Goal: Task Accomplishment & Management: Manage account settings

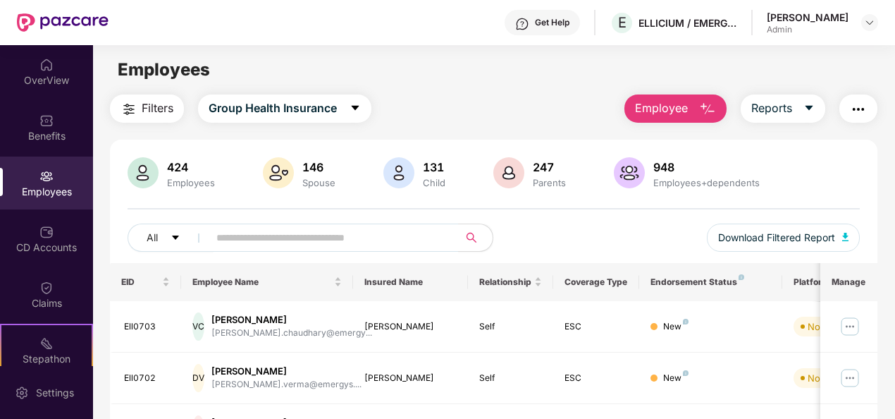
click at [46, 186] on div "Employees" at bounding box center [46, 192] width 93 height 14
click at [669, 110] on span "Employee" at bounding box center [661, 108] width 53 height 18
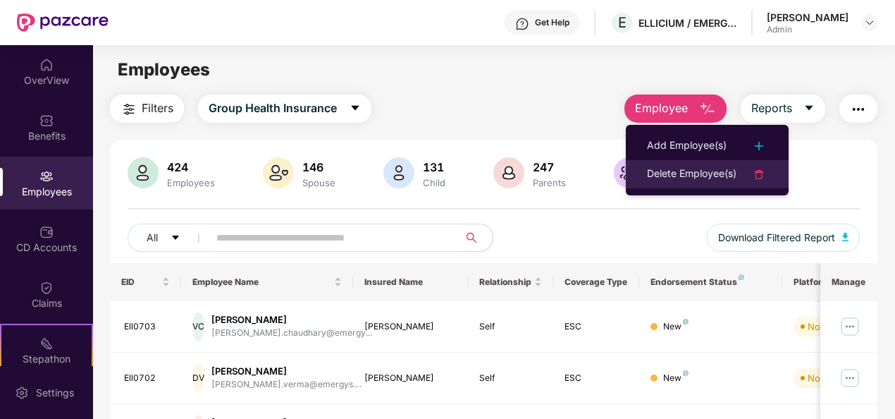
click at [721, 175] on div "Delete Employee(s)" at bounding box center [691, 174] width 89 height 17
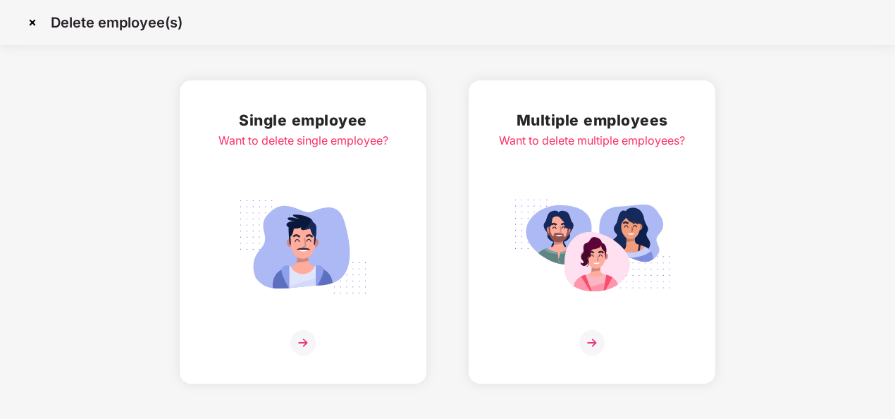
click at [585, 171] on div "Multiple employees Want to delete multiple employees?" at bounding box center [592, 232] width 186 height 247
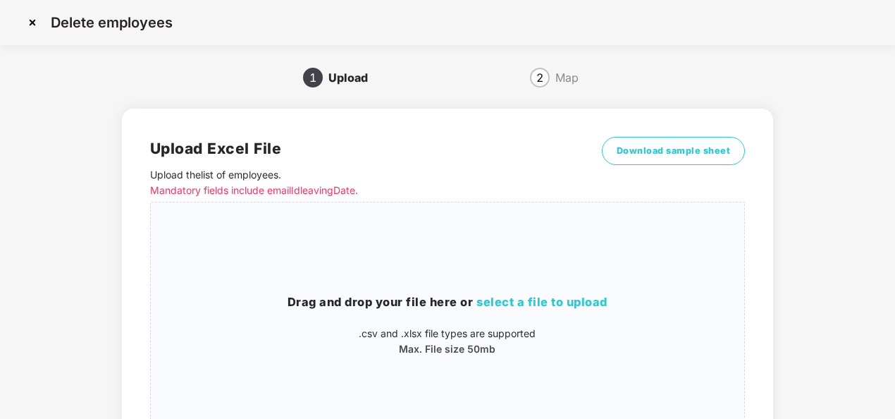
scroll to position [34, 0]
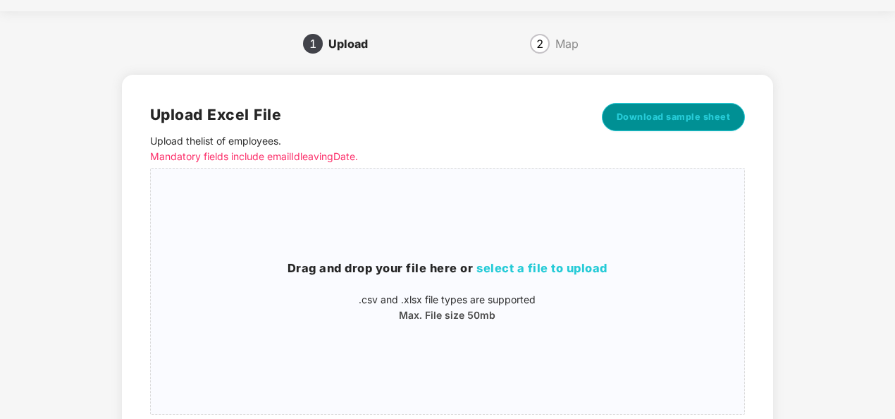
click at [689, 116] on span "Download sample sheet" at bounding box center [673, 117] width 114 height 14
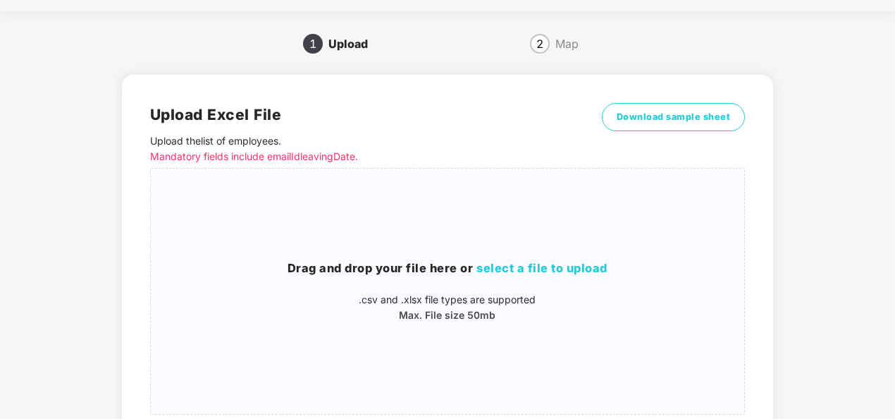
click at [78, 83] on div "1 Upload 2 Map Upload Excel File Upload the list of employees . Mandatory field…" at bounding box center [447, 281] width 853 height 498
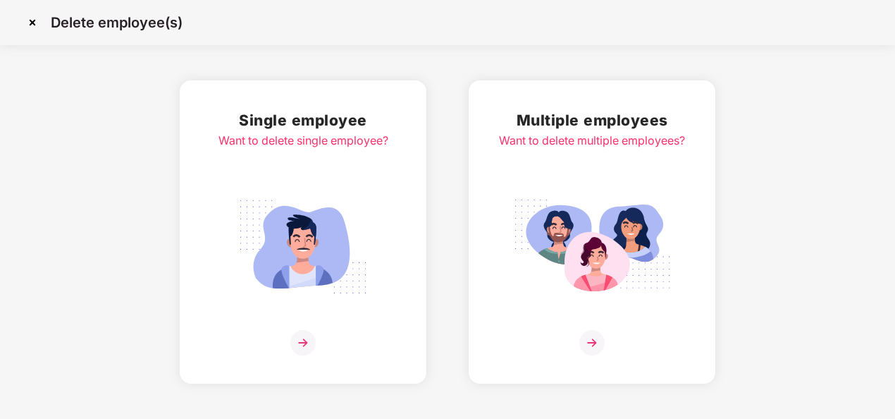
click at [30, 24] on img at bounding box center [32, 22] width 23 height 23
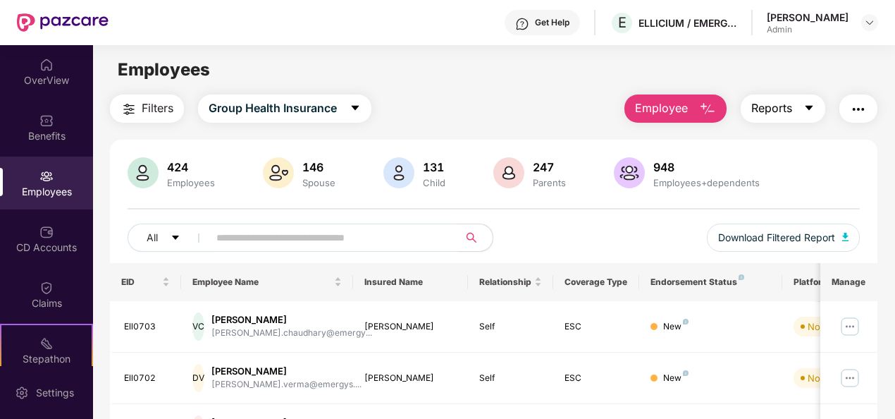
click at [783, 119] on button "Reports" at bounding box center [782, 108] width 85 height 28
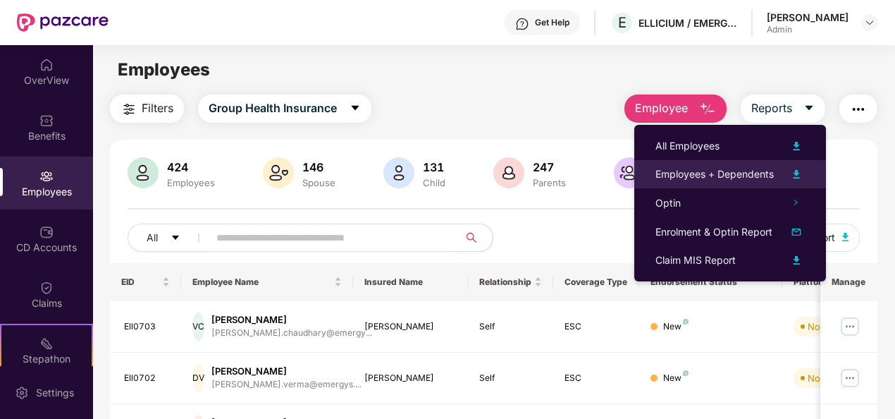
click at [736, 167] on div "Employees + Dependents" at bounding box center [714, 174] width 118 height 16
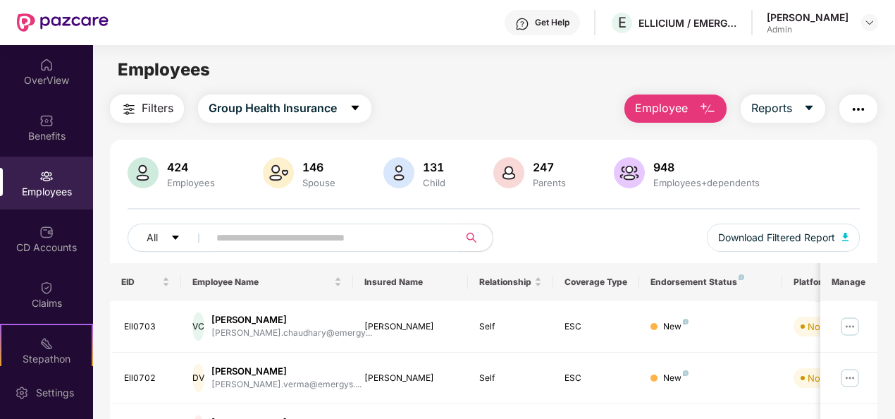
click at [501, 68] on div "Employees" at bounding box center [493, 69] width 801 height 27
drag, startPoint x: 829, startPoint y: 30, endPoint x: 550, endPoint y: 61, distance: 280.6
click at [550, 61] on div "Employees" at bounding box center [493, 69] width 801 height 27
click at [785, 113] on span "Reports" at bounding box center [771, 108] width 41 height 18
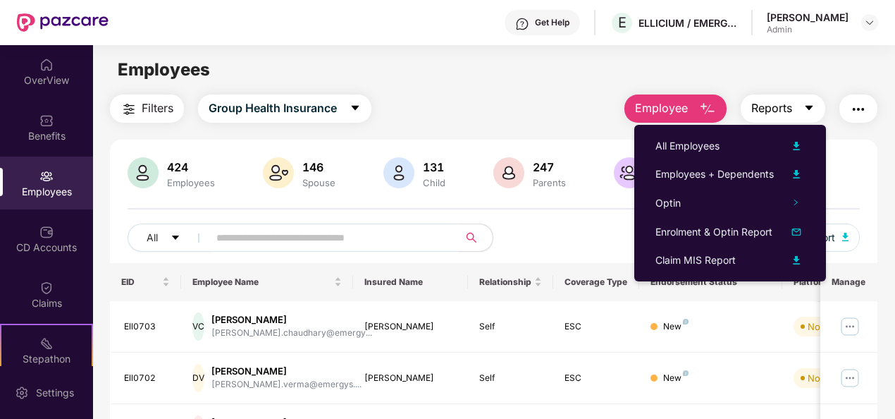
click at [785, 113] on span "Reports" at bounding box center [771, 108] width 41 height 18
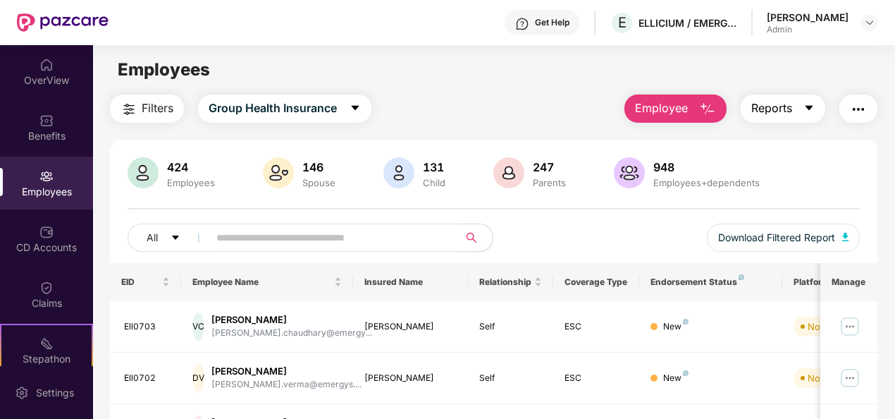
click at [785, 113] on span "Reports" at bounding box center [771, 108] width 41 height 18
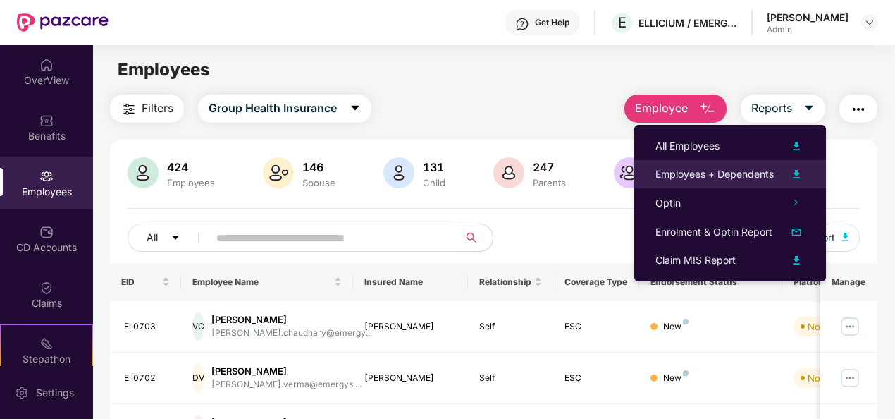
click at [756, 171] on div "Employees + Dependents" at bounding box center [714, 174] width 118 height 16
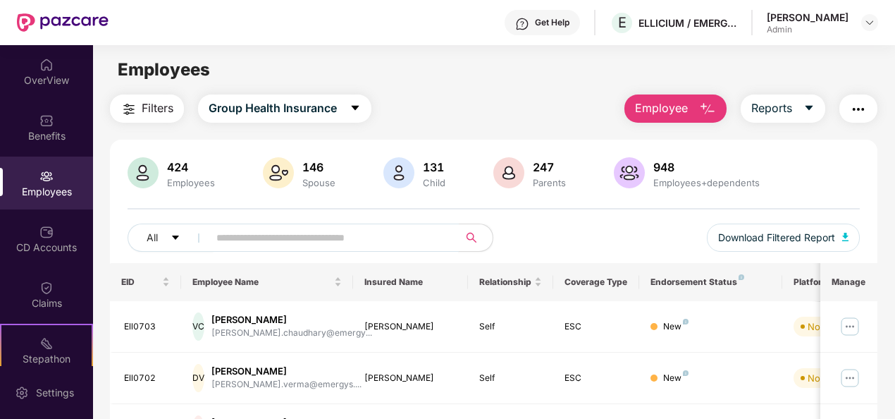
click at [297, 238] on input "text" at bounding box center [327, 237] width 223 height 21
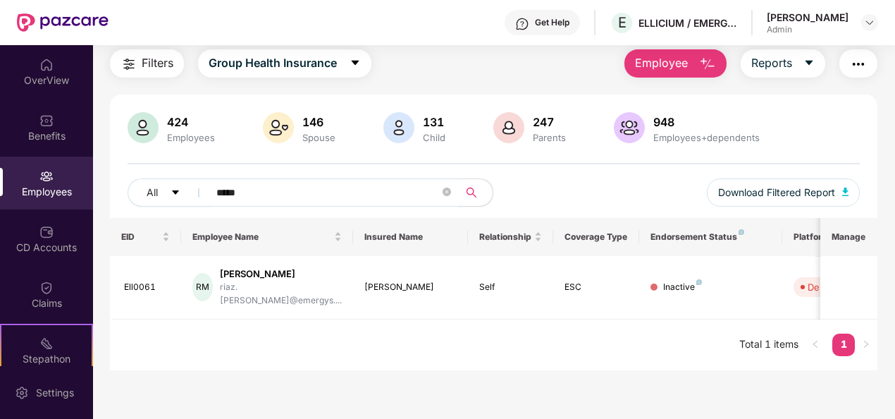
type input "*****"
click at [703, 68] on img "button" at bounding box center [707, 64] width 17 height 17
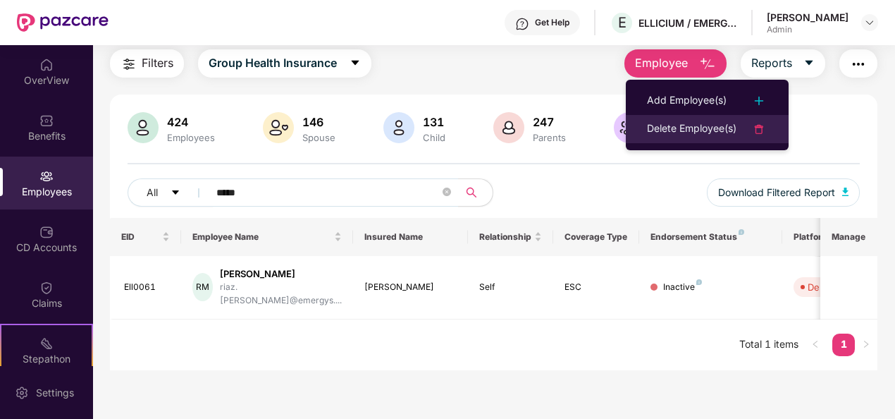
click at [698, 123] on div "Delete Employee(s)" at bounding box center [691, 128] width 89 height 17
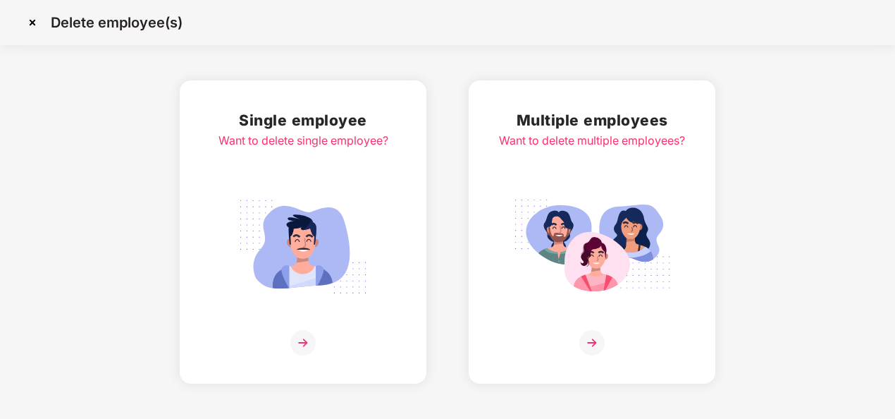
click at [621, 193] on img at bounding box center [592, 247] width 158 height 110
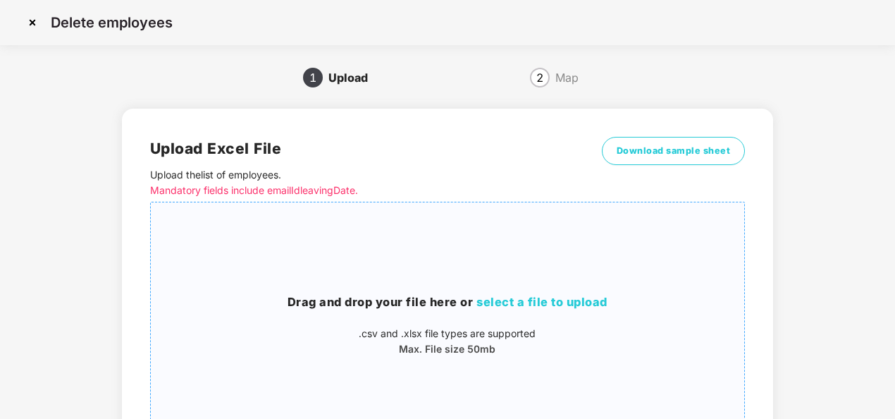
click at [506, 303] on span "select a file to upload" at bounding box center [541, 302] width 131 height 14
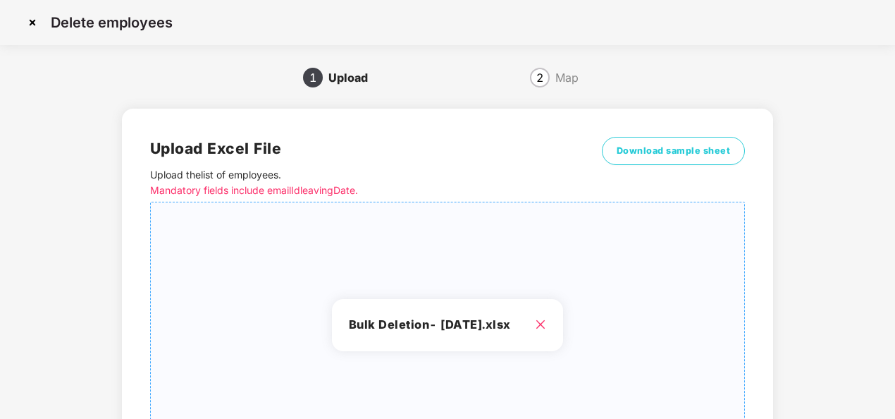
scroll to position [146, 0]
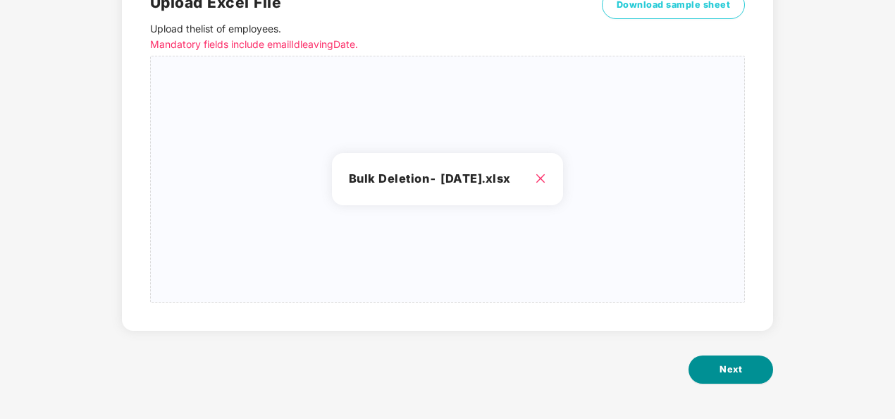
click at [736, 366] on span "Next" at bounding box center [730, 369] width 23 height 14
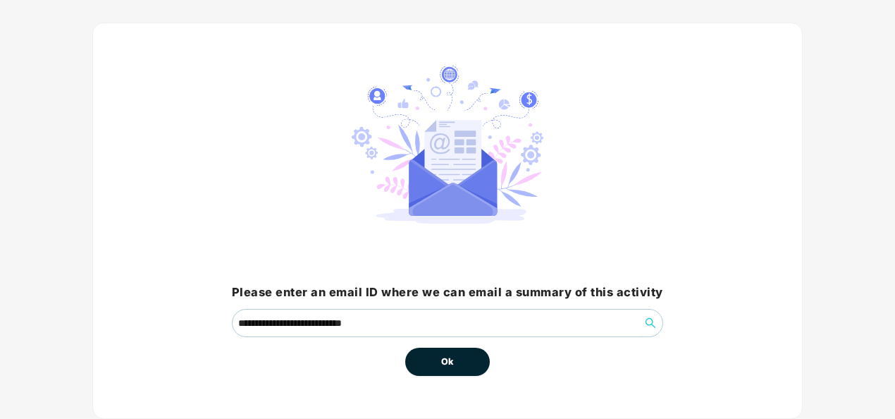
scroll to position [64, 0]
click at [458, 357] on button "Ok" at bounding box center [447, 361] width 85 height 28
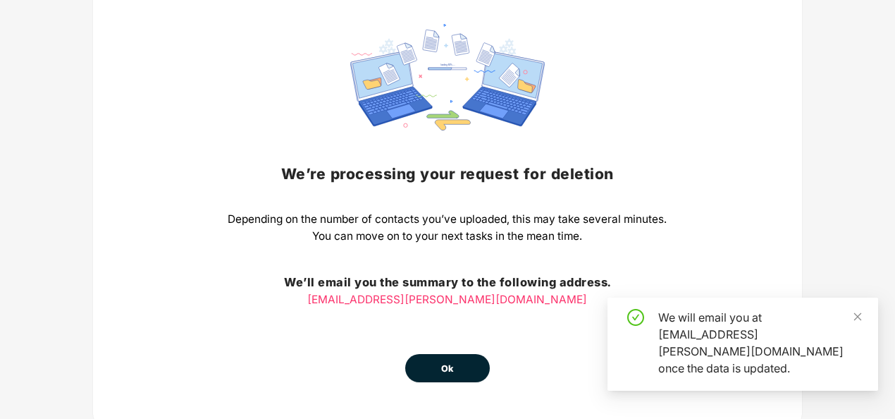
scroll to position [106, 0]
click at [454, 371] on button "Ok" at bounding box center [447, 367] width 85 height 28
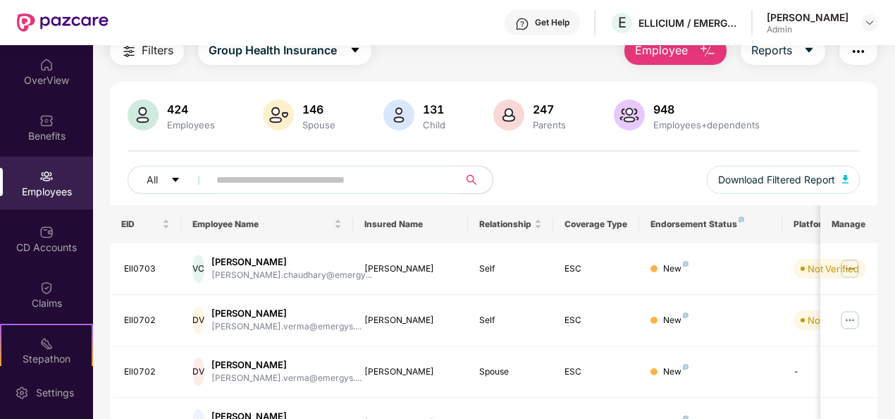
scroll to position [0, 0]
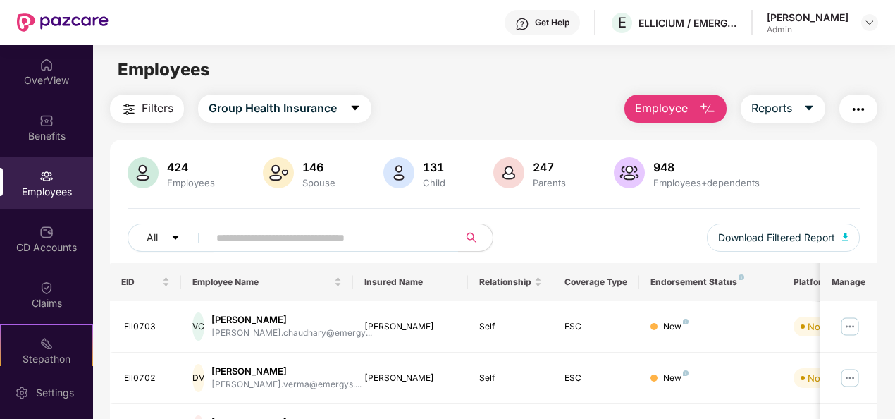
click at [152, 113] on span "Filters" at bounding box center [158, 108] width 32 height 18
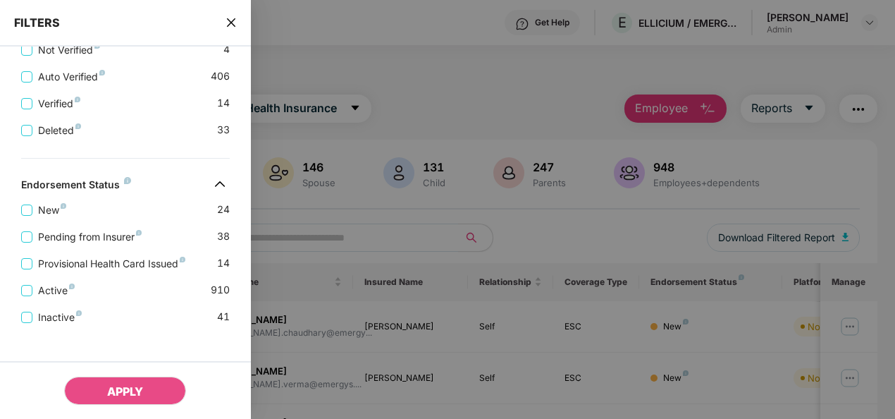
scroll to position [500, 0]
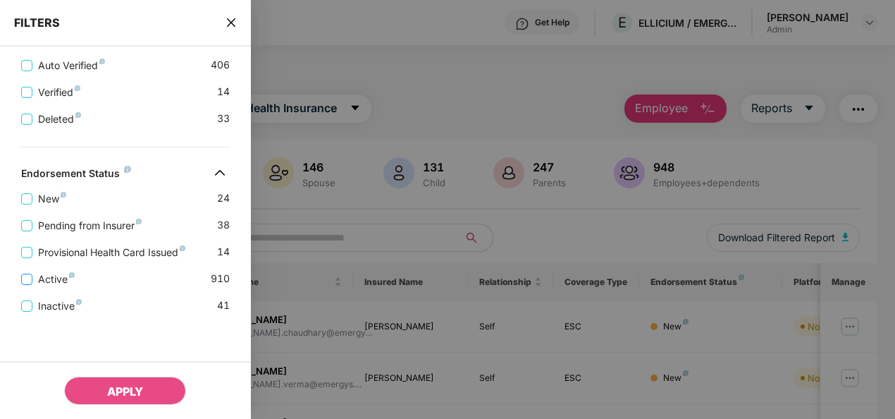
click at [51, 278] on span "Active" at bounding box center [56, 279] width 48 height 16
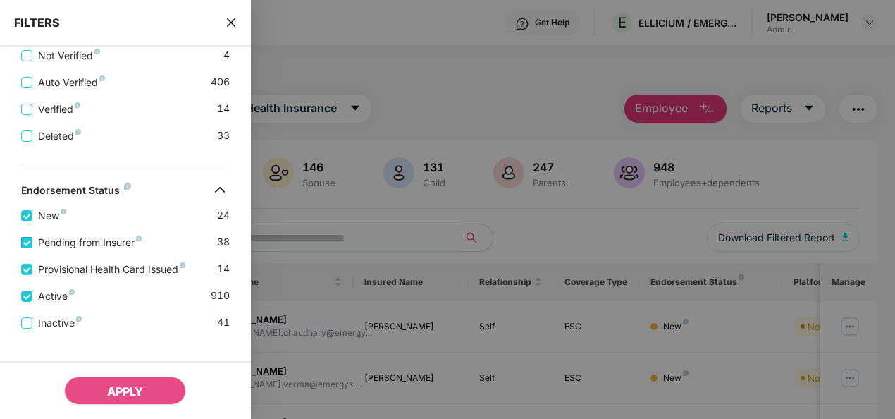
scroll to position [571, 0]
click at [147, 395] on button "APPLY" at bounding box center [125, 390] width 122 height 28
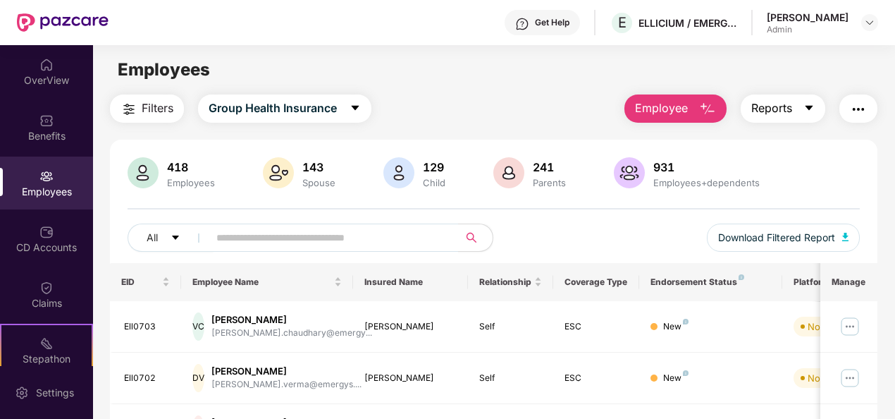
click at [805, 114] on span "caret-down" at bounding box center [808, 108] width 11 height 13
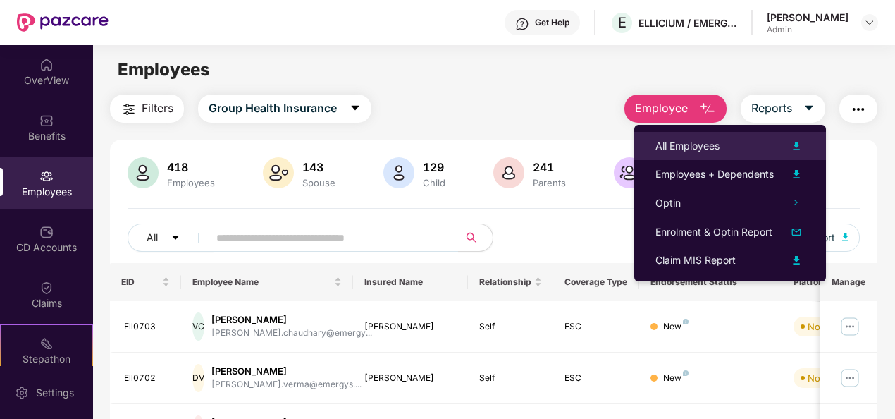
click at [785, 141] on div at bounding box center [789, 145] width 31 height 17
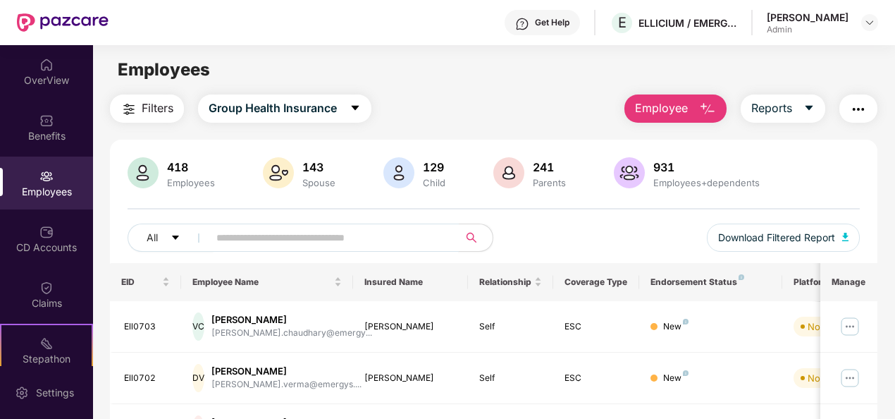
click at [337, 243] on input "text" at bounding box center [327, 237] width 223 height 21
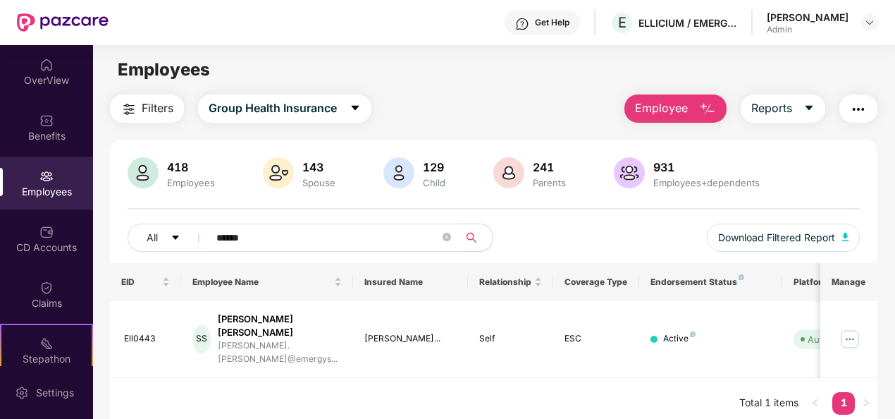
drag, startPoint x: 304, startPoint y: 238, endPoint x: 207, endPoint y: 234, distance: 97.3
click at [207, 234] on span "******" at bounding box center [328, 237] width 259 height 28
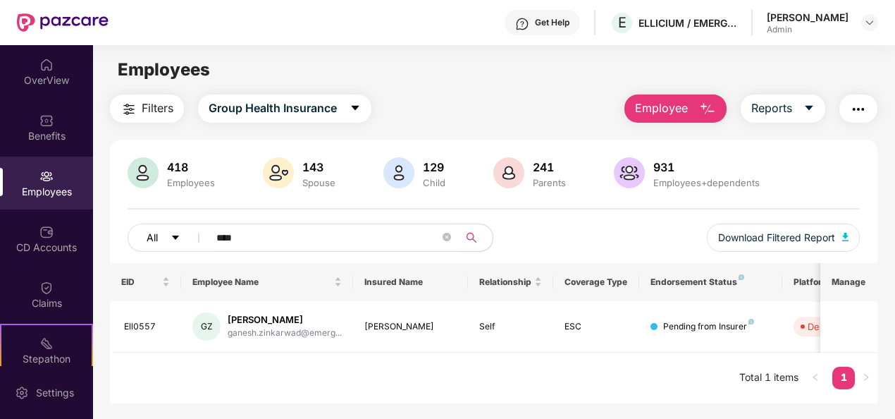
drag, startPoint x: 285, startPoint y: 237, endPoint x: 193, endPoint y: 223, distance: 92.8
click at [193, 223] on div "All ****" at bounding box center [311, 237] width 366 height 28
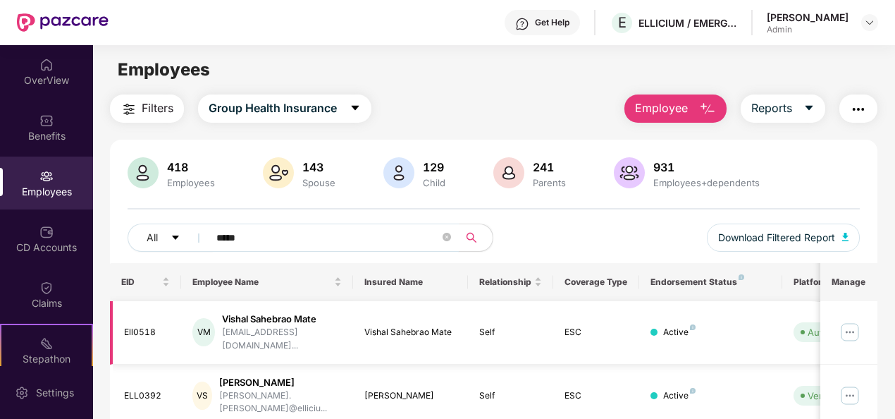
scroll to position [93, 0]
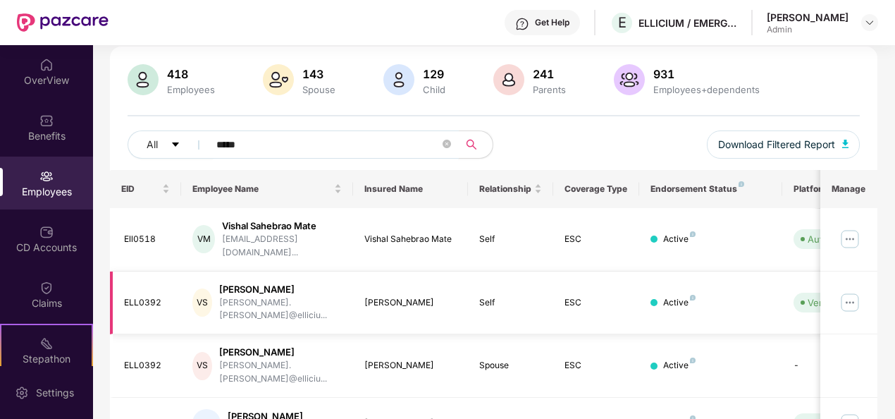
type input "*****"
click at [851, 291] on img at bounding box center [849, 302] width 23 height 23
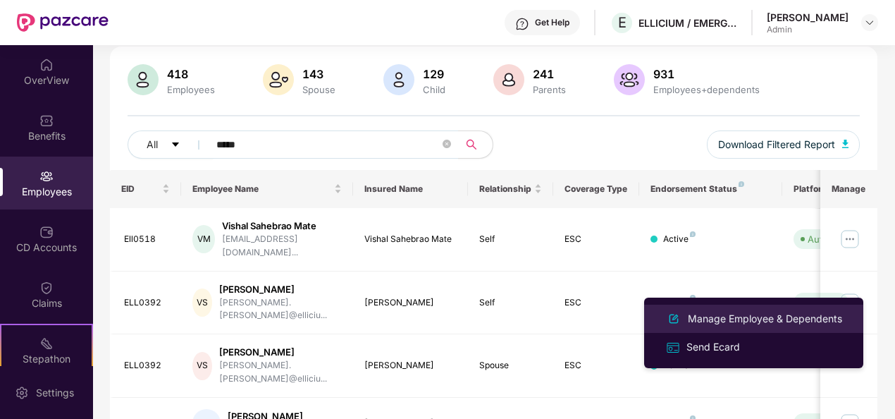
click at [708, 318] on div "Manage Employee & Dependents" at bounding box center [765, 319] width 160 height 16
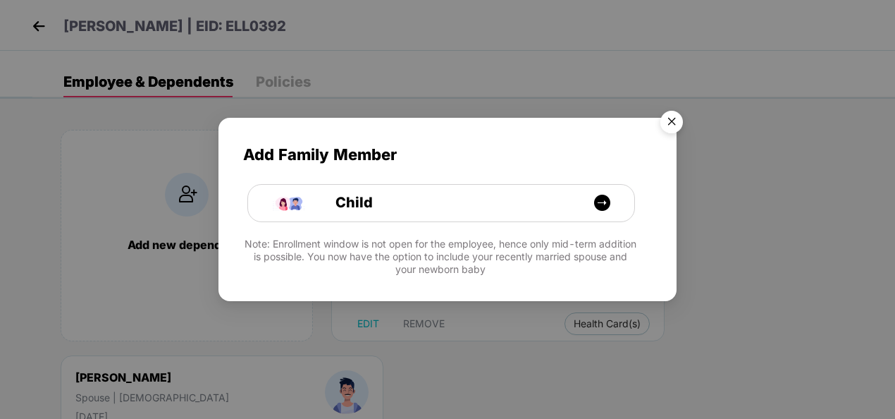
click at [667, 124] on img "Close" at bounding box center [671, 123] width 39 height 39
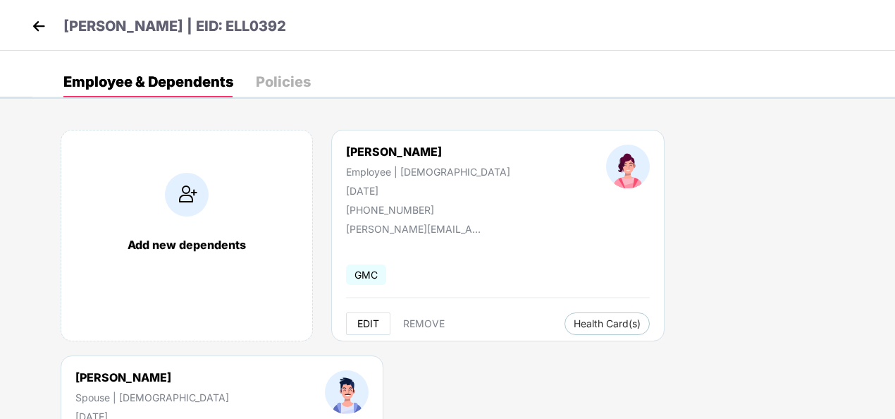
click at [363, 316] on button "EDIT" at bounding box center [368, 323] width 44 height 23
select select "******"
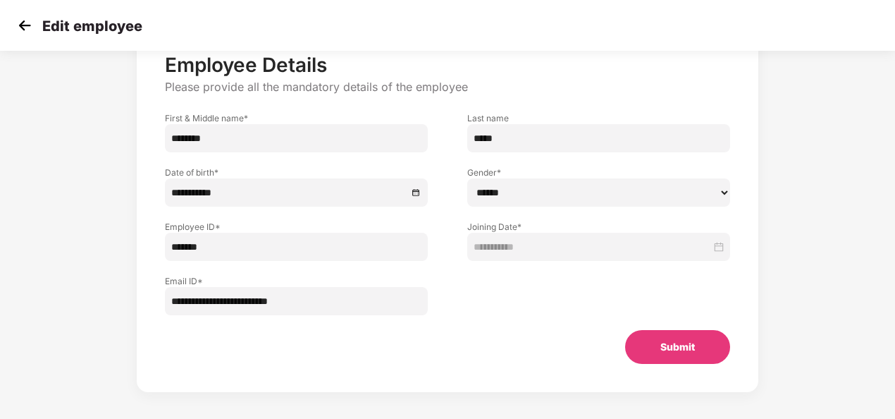
scroll to position [87, 0]
click at [274, 302] on input "**********" at bounding box center [296, 300] width 263 height 28
type input "**********"
click at [652, 340] on button "Submit" at bounding box center [677, 346] width 105 height 34
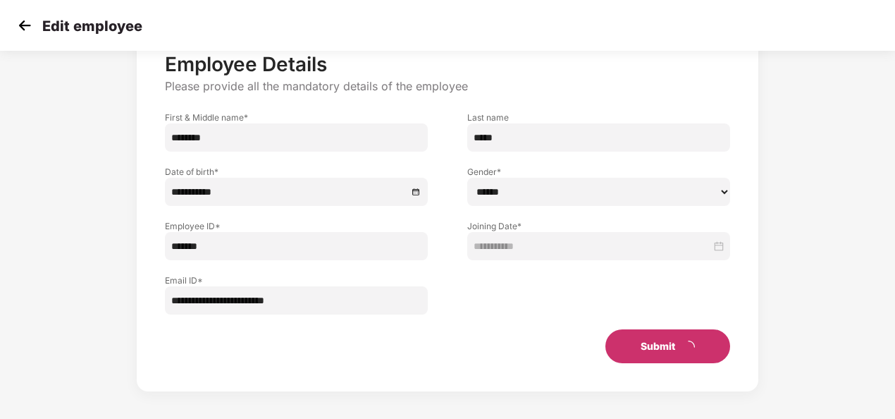
scroll to position [0, 0]
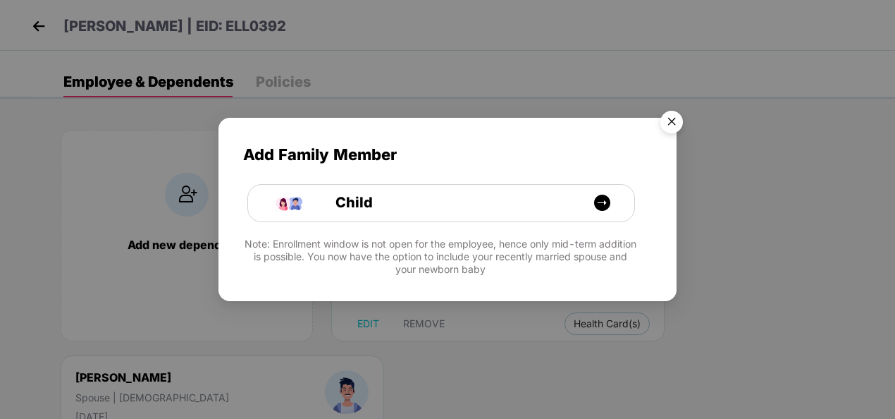
click at [669, 123] on img "Close" at bounding box center [671, 123] width 39 height 39
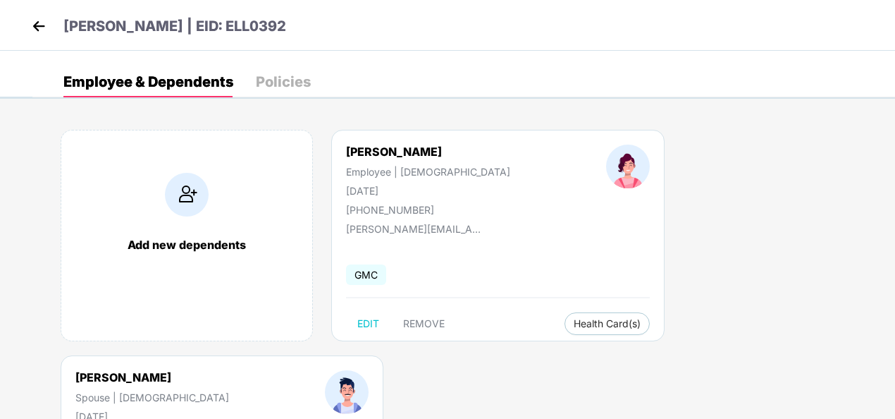
click at [45, 23] on img at bounding box center [38, 26] width 21 height 21
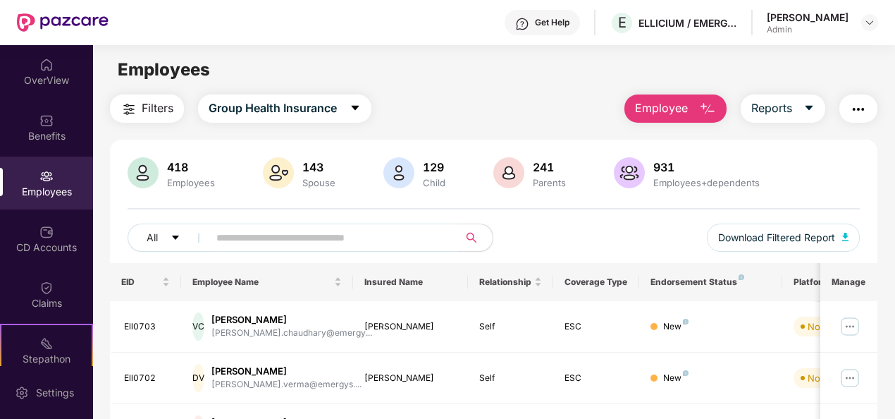
click at [256, 241] on input "text" at bounding box center [327, 237] width 223 height 21
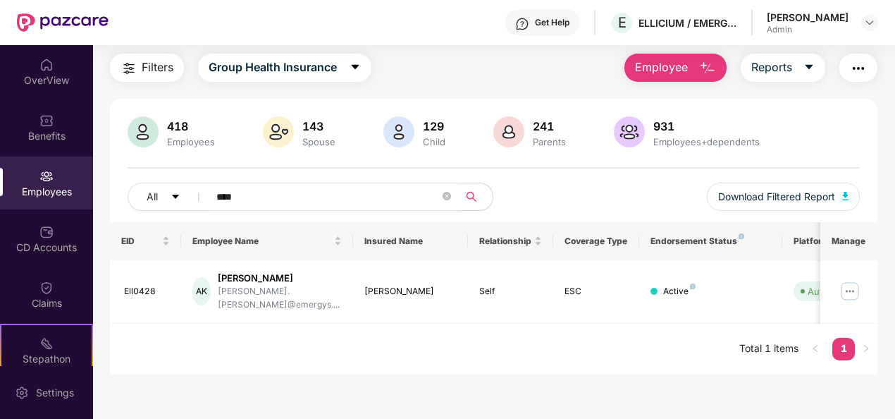
scroll to position [42, 0]
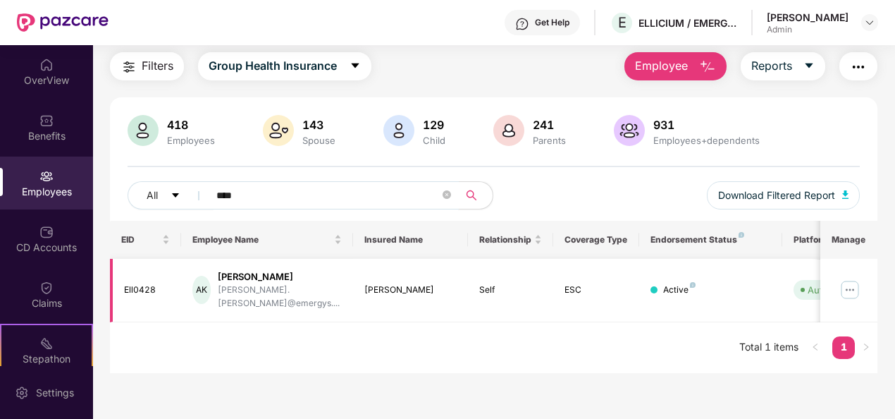
type input "****"
click at [854, 282] on img at bounding box center [849, 289] width 23 height 23
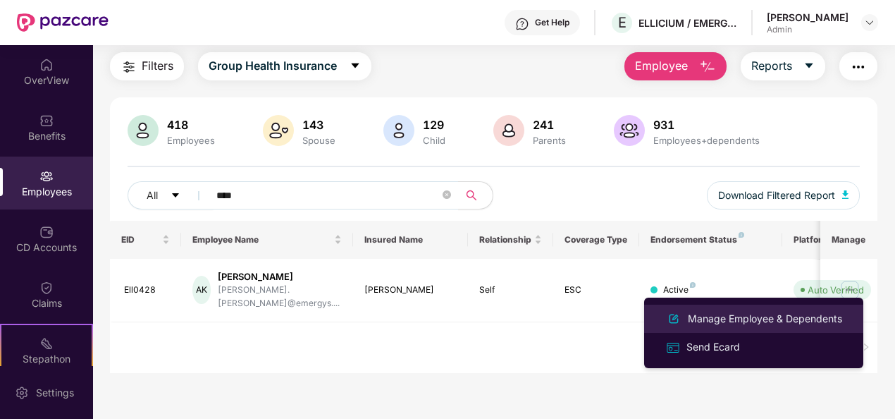
click at [738, 314] on div "Manage Employee & Dependents" at bounding box center [765, 319] width 160 height 16
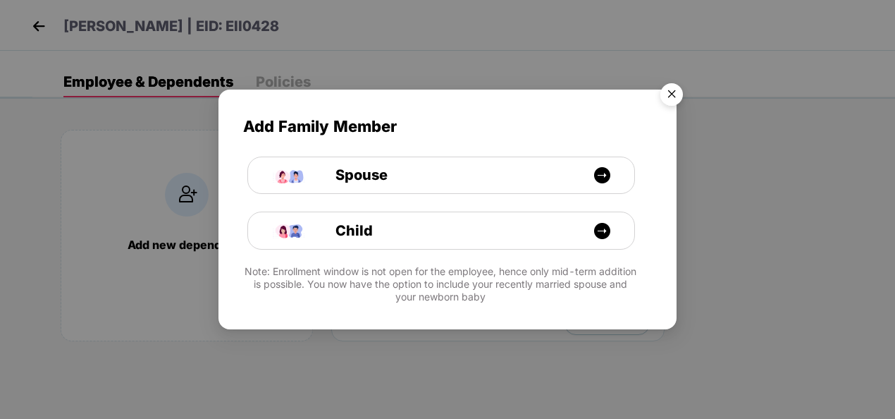
click at [671, 85] on img "Close" at bounding box center [671, 96] width 39 height 39
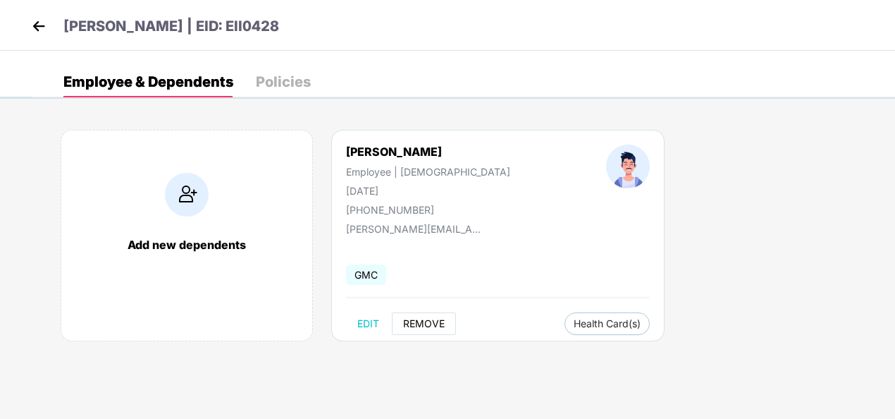
click at [419, 326] on span "REMOVE" at bounding box center [424, 323] width 42 height 11
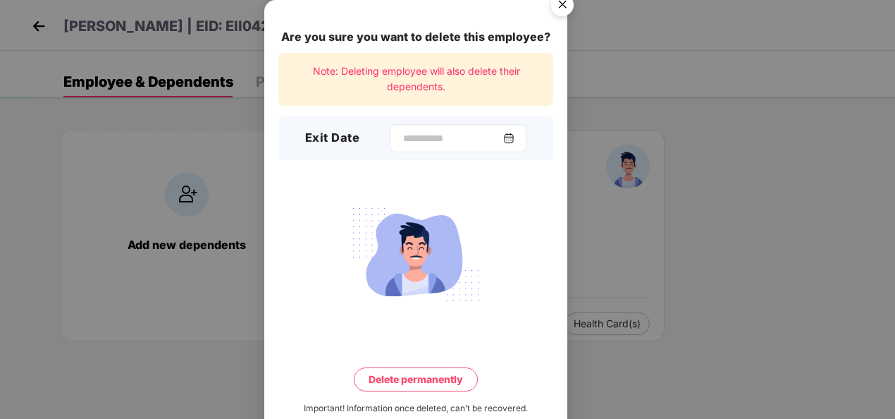
click at [510, 138] on img at bounding box center [508, 137] width 11 height 11
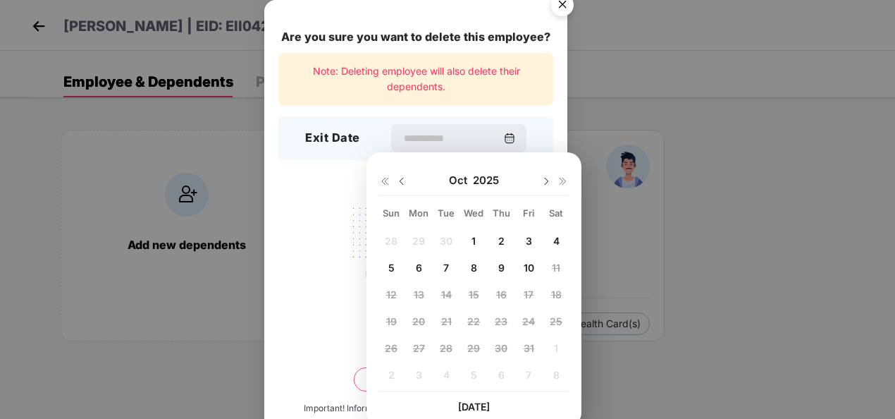
click at [404, 182] on img at bounding box center [401, 180] width 11 height 11
click at [464, 178] on span "Sep" at bounding box center [460, 180] width 25 height 14
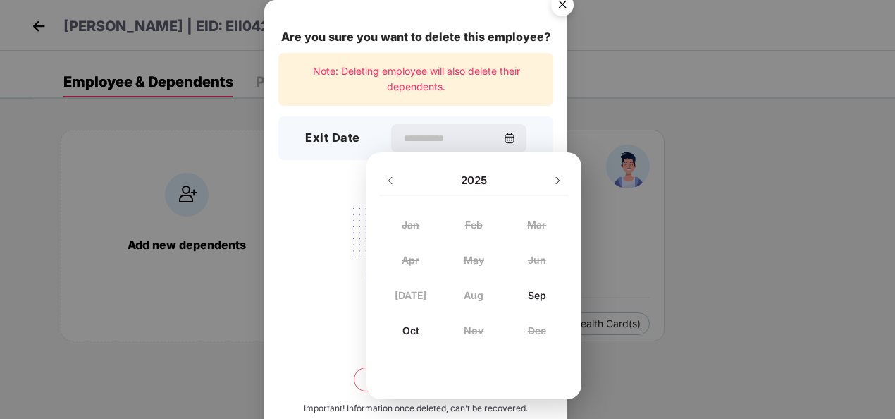
click at [529, 298] on div "Sep" at bounding box center [536, 294] width 63 height 19
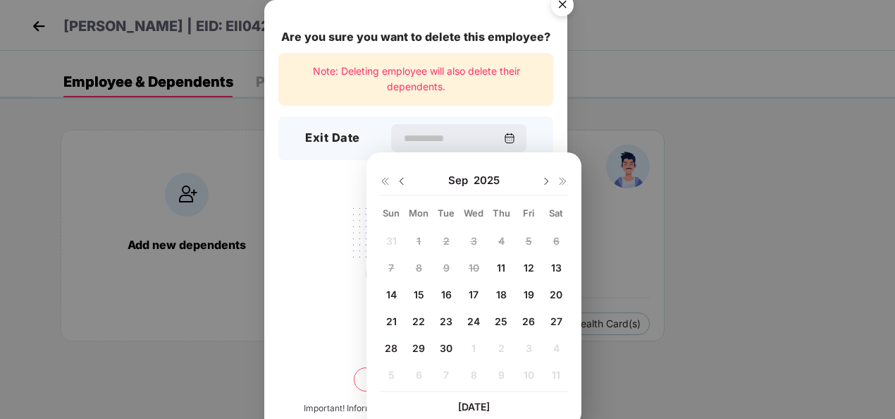
click at [496, 266] on div "11" at bounding box center [500, 266] width 21 height 21
type input "**********"
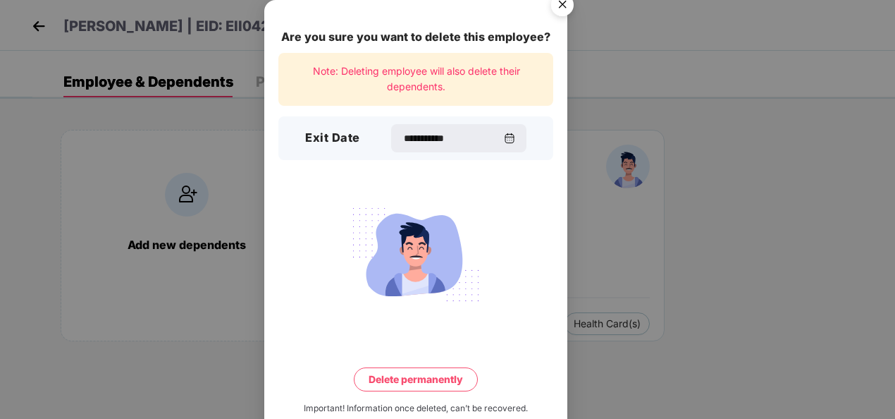
click at [569, 4] on img "Close" at bounding box center [562, 6] width 39 height 39
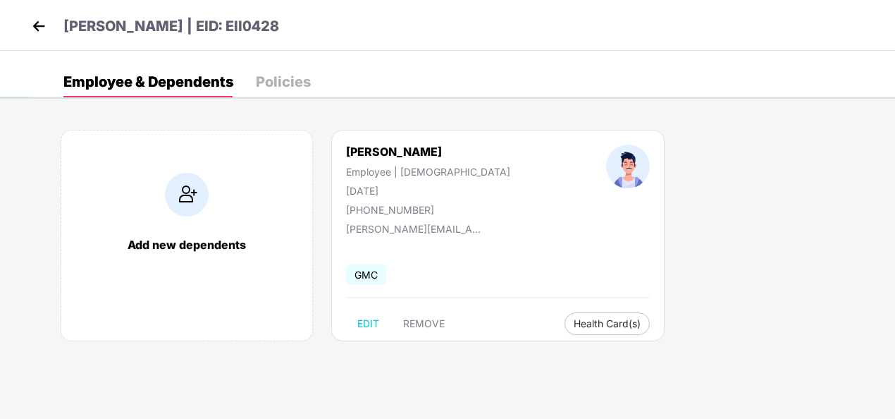
click at [39, 20] on img at bounding box center [38, 26] width 21 height 21
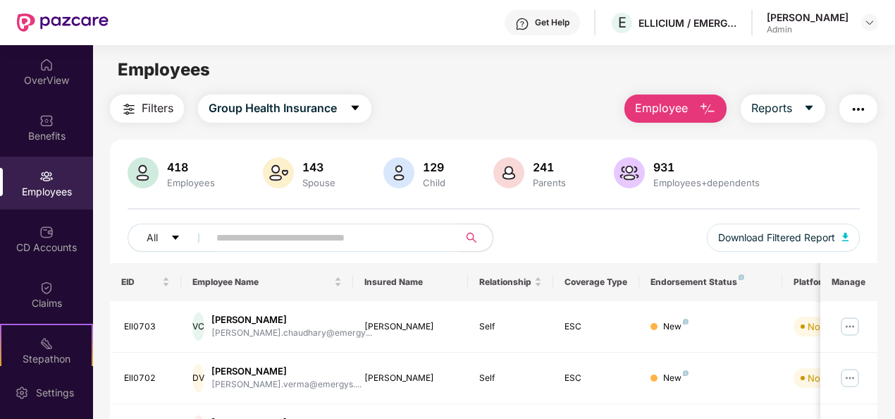
click at [495, 91] on main "Employees Filters Group Health Insurance Employee Reports 418 Employees 143 Spo…" at bounding box center [493, 254] width 801 height 419
click at [864, 24] on img at bounding box center [869, 22] width 11 height 11
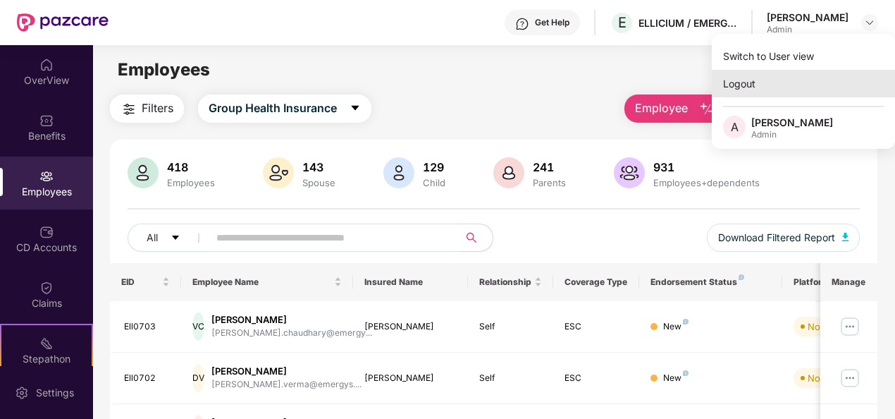
click at [802, 85] on div "Logout" at bounding box center [803, 83] width 183 height 27
